Goal: Task Accomplishment & Management: Manage account settings

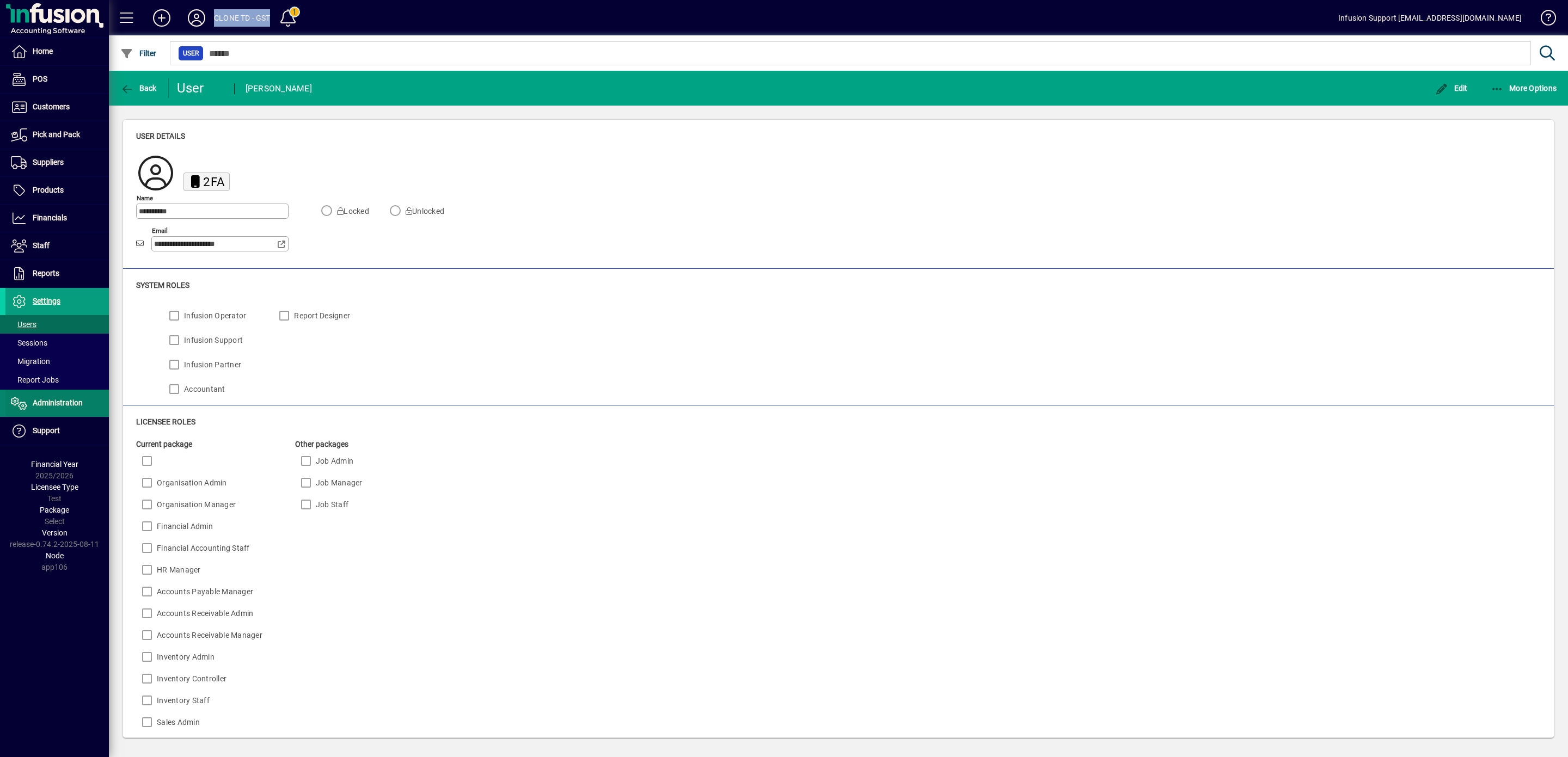
click at [43, 403] on span "Administration" at bounding box center [58, 403] width 50 height 9
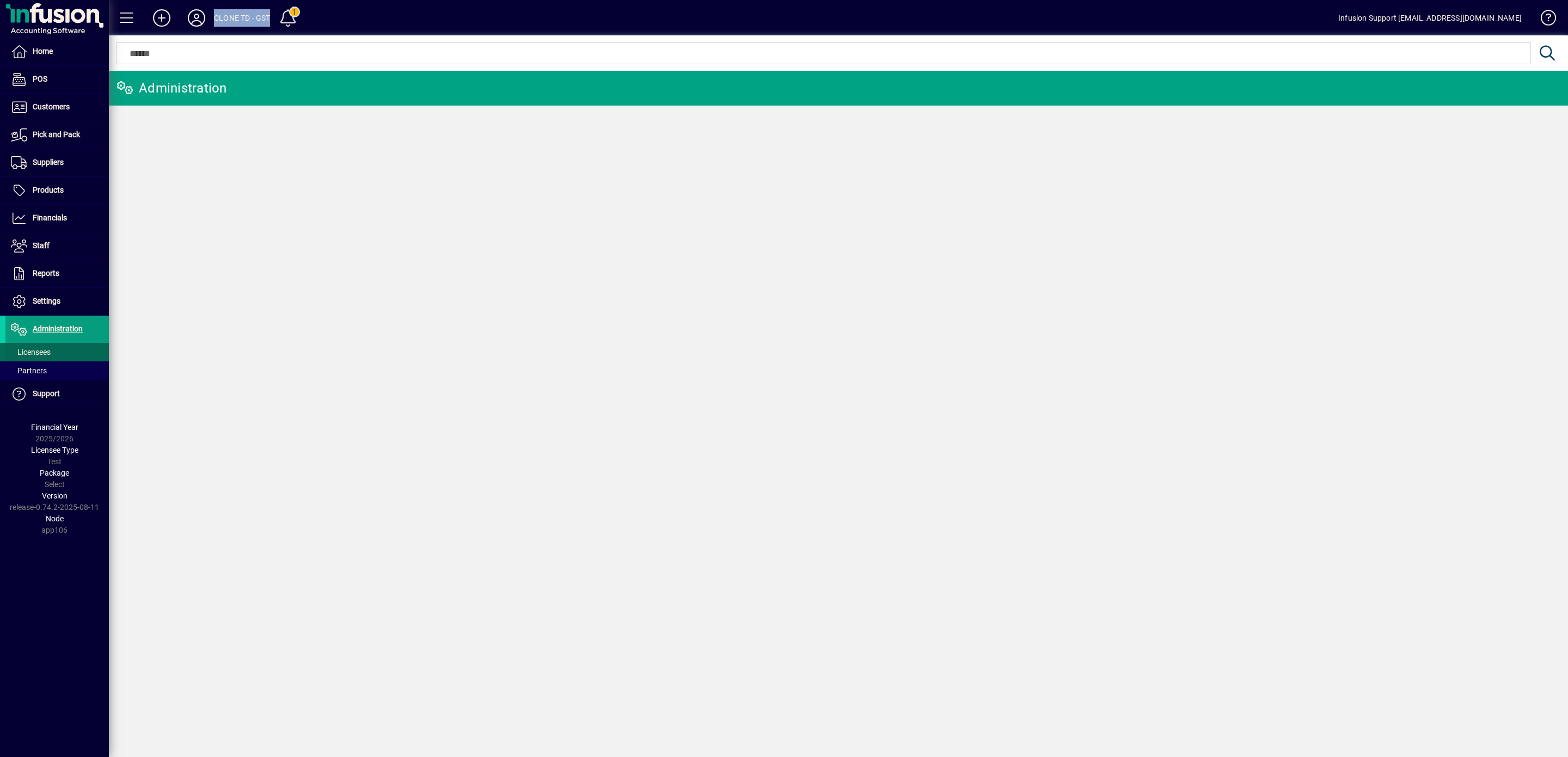
click at [37, 356] on span "Licensees" at bounding box center [30, 352] width 40 height 9
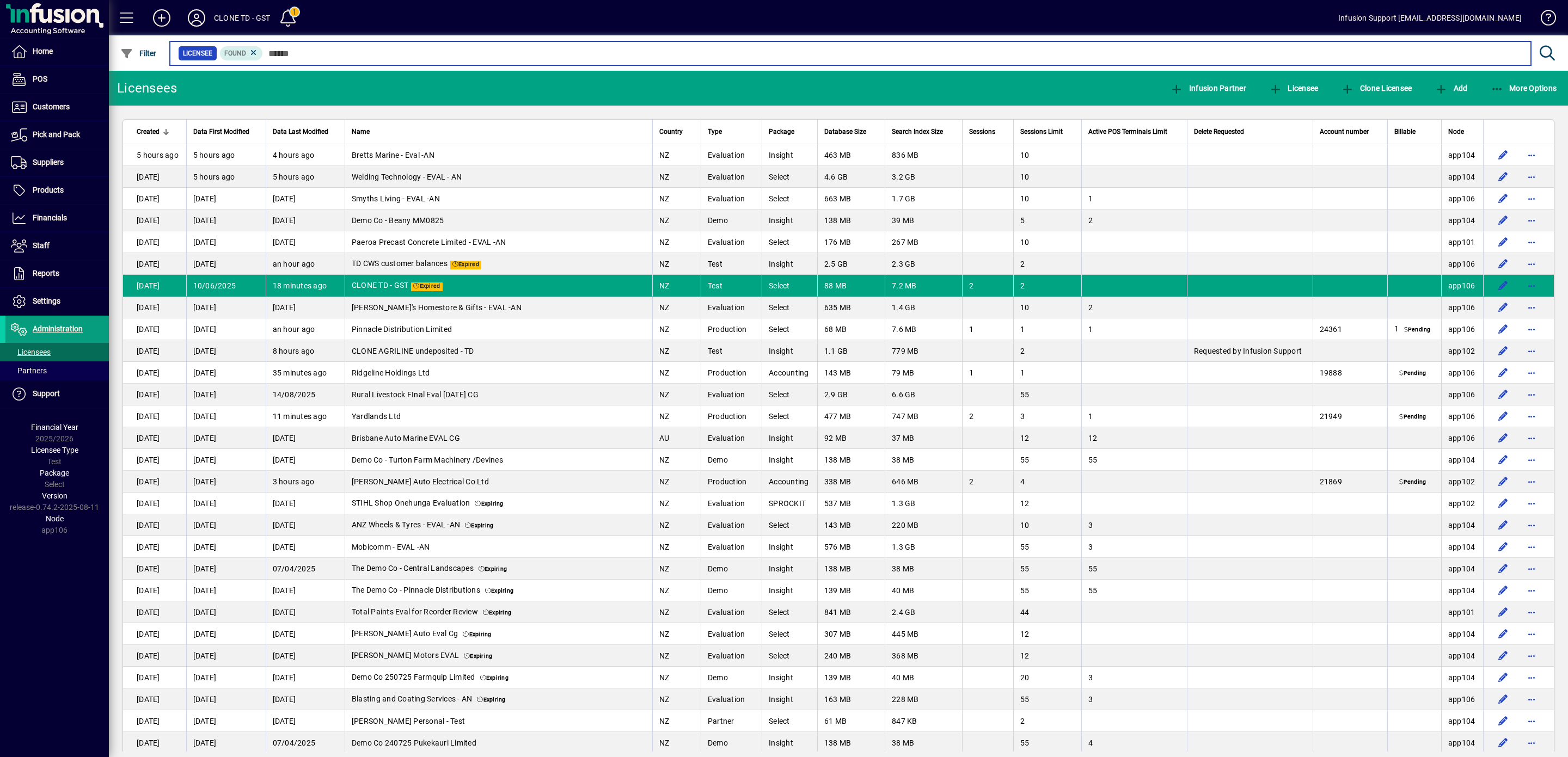
click at [374, 51] on input "text" at bounding box center [892, 53] width 1259 height 15
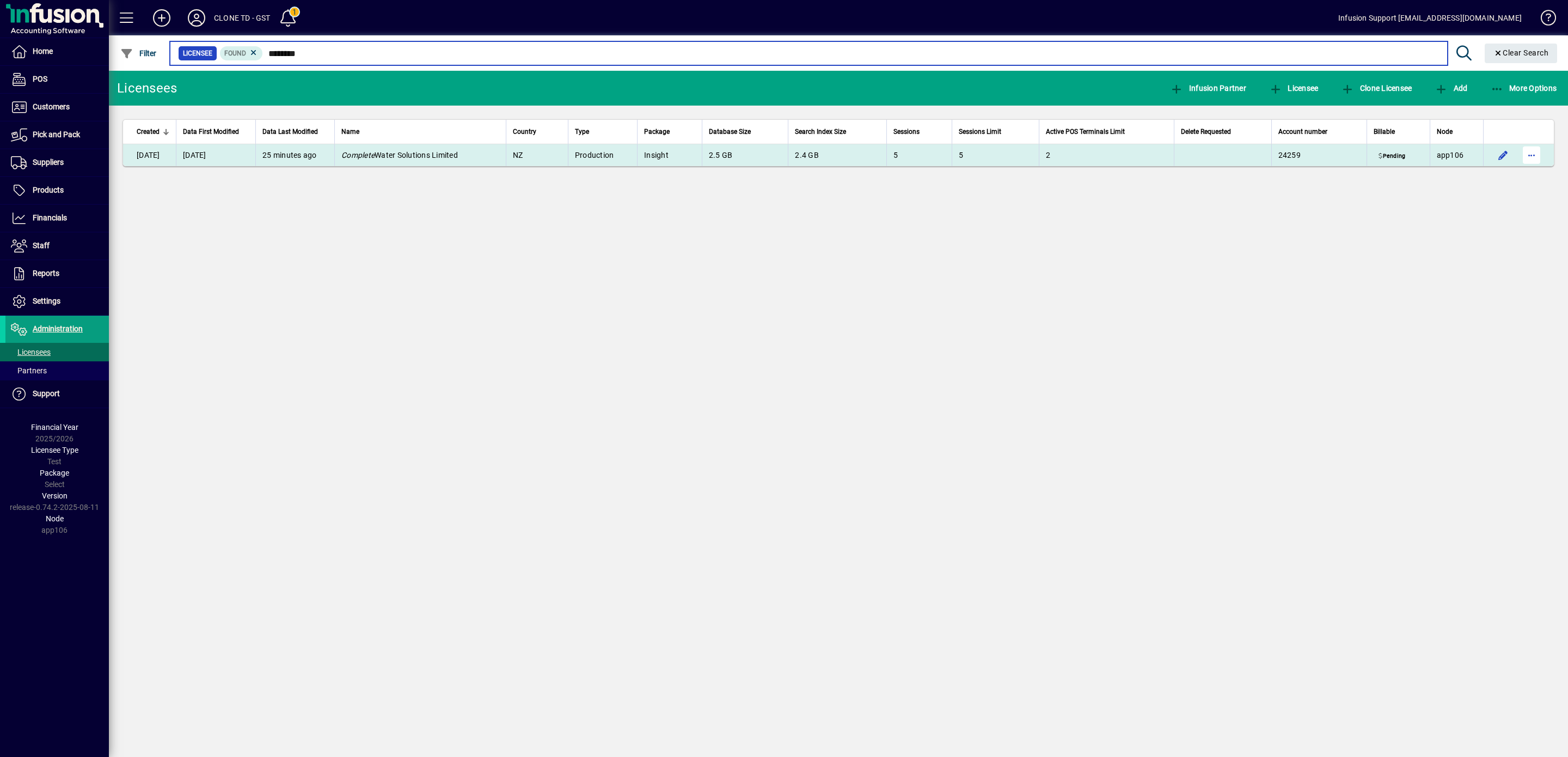
type input "********"
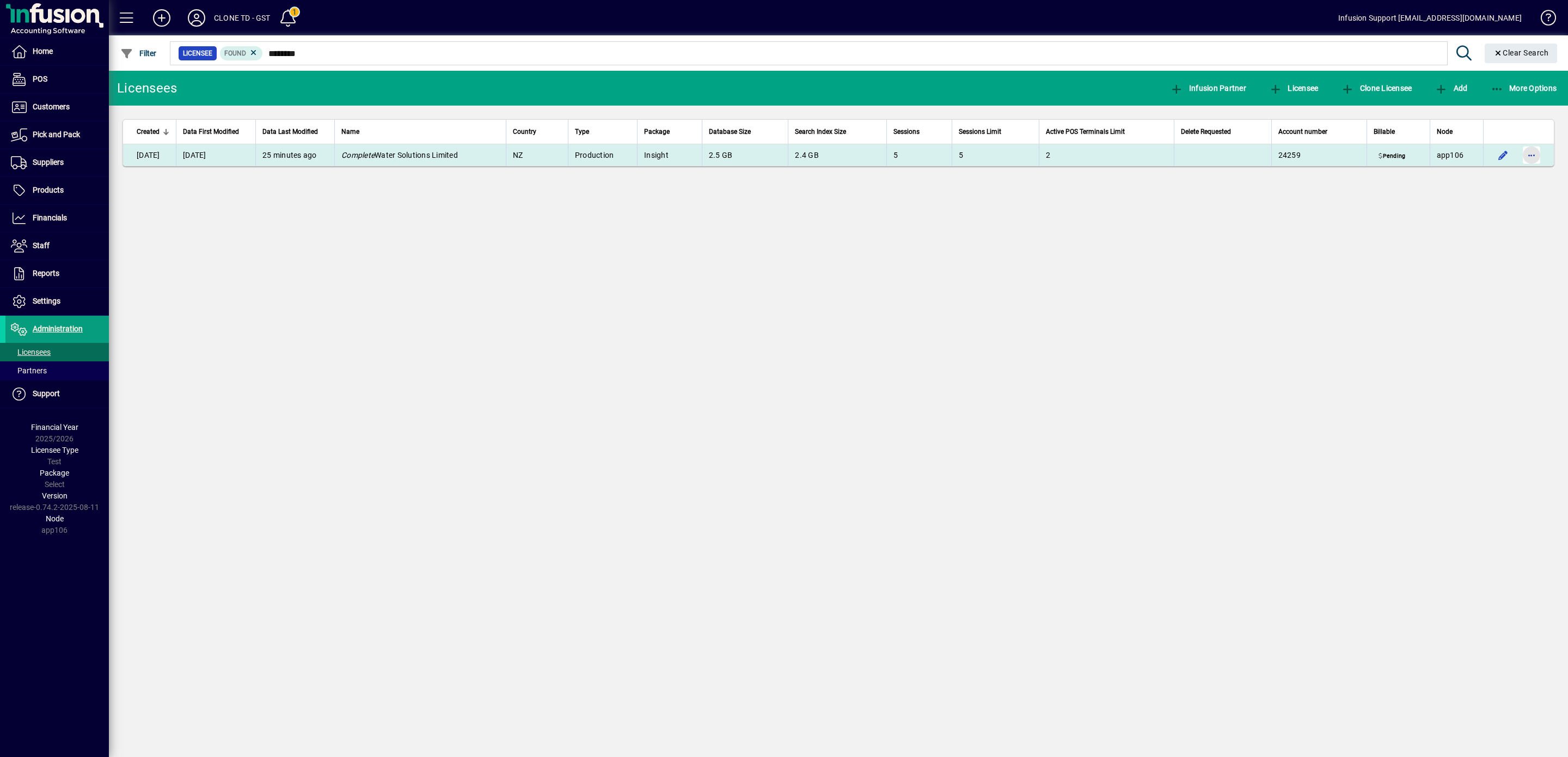
click at [1535, 155] on span "button" at bounding box center [1531, 154] width 26 height 26
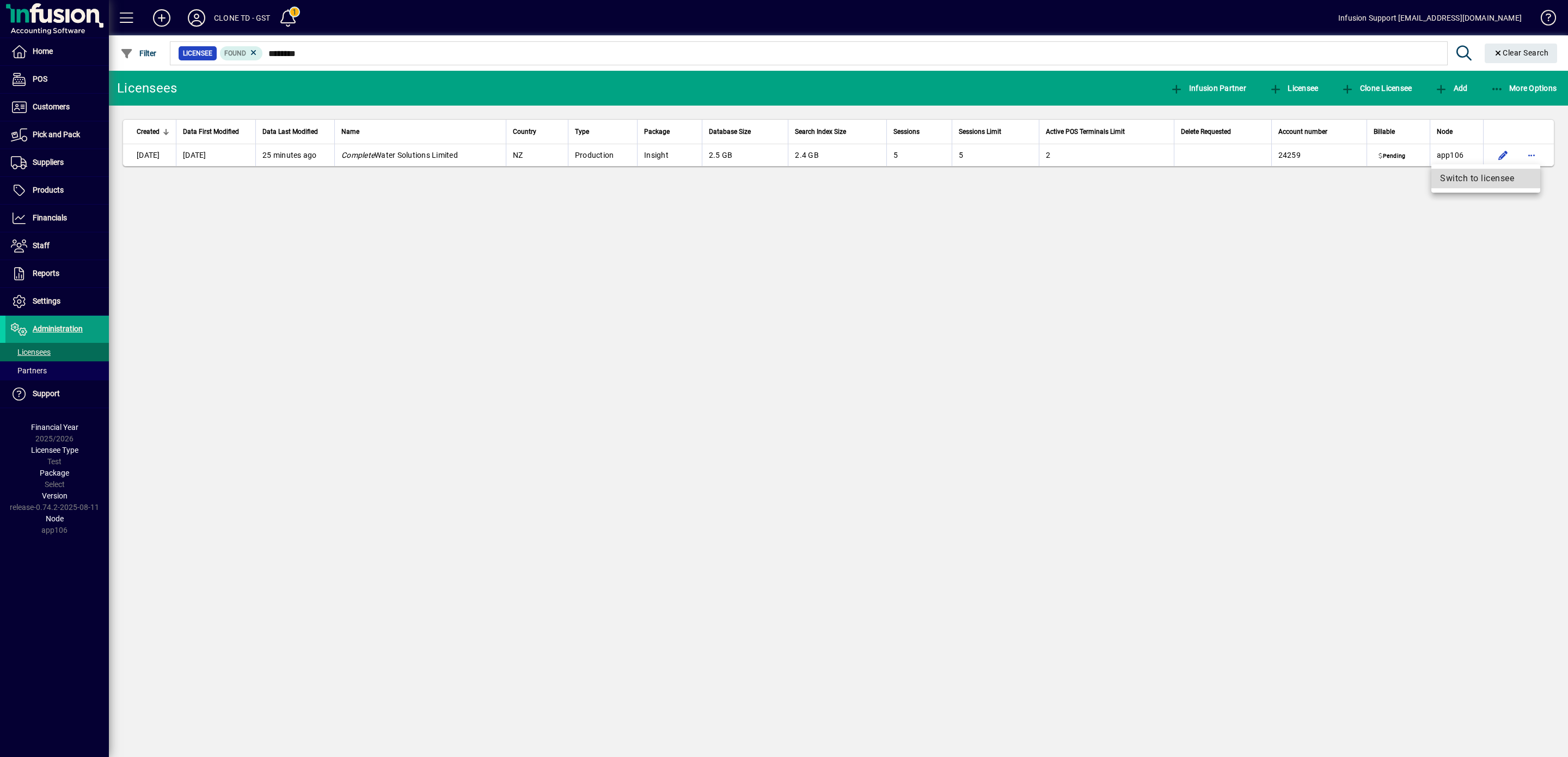
click at [1477, 179] on span "Switch to licensee" at bounding box center [1485, 178] width 91 height 13
